Goal: Find contact information: Find contact information

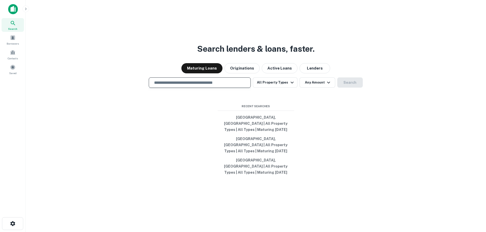
click at [216, 86] on input "text" at bounding box center [199, 83] width 97 height 6
click at [257, 127] on button "[GEOGRAPHIC_DATA], [GEOGRAPHIC_DATA] | All Property Types | All Types | Maturin…" at bounding box center [256, 123] width 77 height 21
type input "**********"
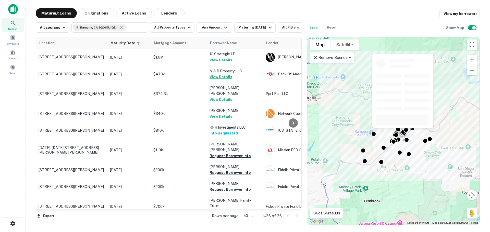
scroll to position [473, 0]
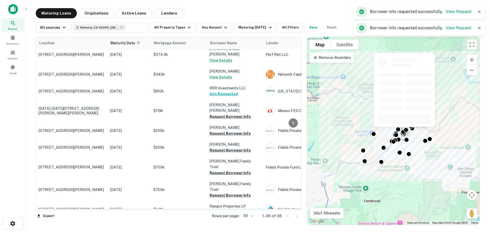
click at [232, 227] on button "Request Borrower Info" at bounding box center [229, 230] width 41 height 6
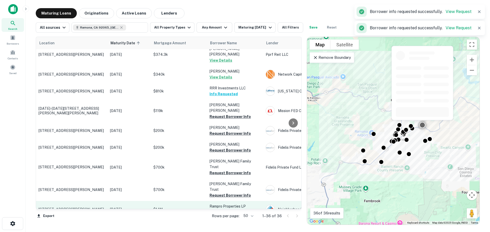
click at [232, 210] on button "Request Borrower Info" at bounding box center [229, 213] width 41 height 6
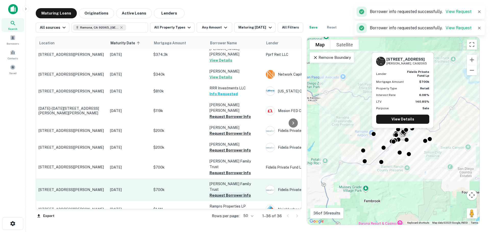
click at [232, 193] on button "Request Borrower Info" at bounding box center [229, 196] width 41 height 6
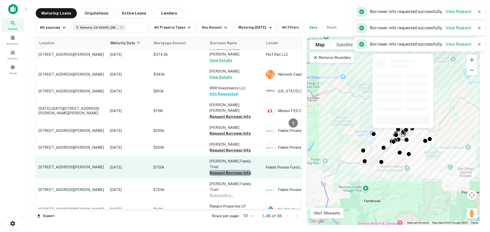
drag, startPoint x: 232, startPoint y: 115, endPoint x: 233, endPoint y: 109, distance: 6.0
click at [232, 170] on button "Request Borrower Info" at bounding box center [229, 173] width 41 height 6
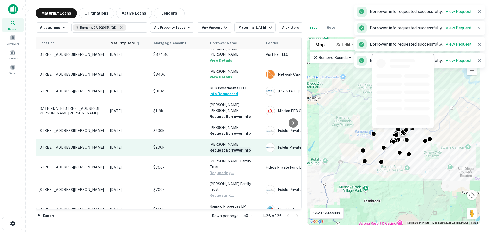
click at [233, 147] on button "Request Borrower Info" at bounding box center [229, 150] width 41 height 6
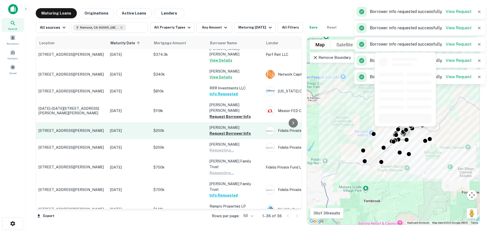
click at [230, 125] on p "[PERSON_NAME]" at bounding box center [234, 128] width 51 height 6
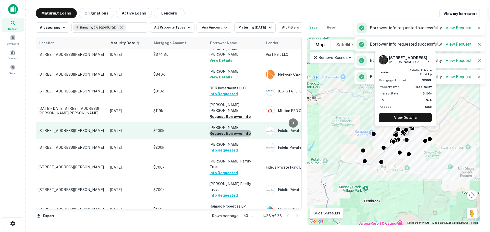
click at [231, 131] on button "Request Borrower Info" at bounding box center [229, 134] width 41 height 6
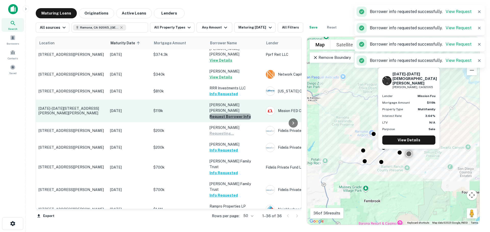
click at [232, 114] on button "Request Borrower Info" at bounding box center [229, 117] width 41 height 6
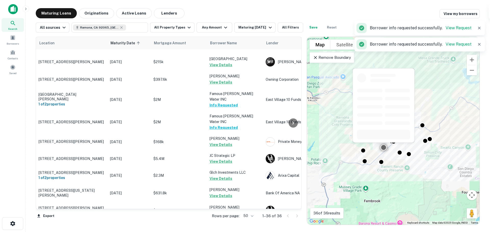
scroll to position [192, 0]
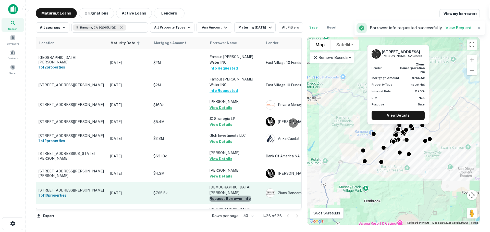
click at [234, 196] on button "Request Borrower Info" at bounding box center [229, 199] width 41 height 6
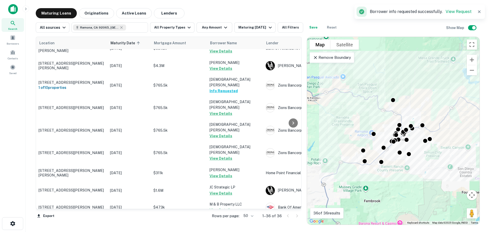
scroll to position [371, 0]
